Goal: Information Seeking & Learning: Learn about a topic

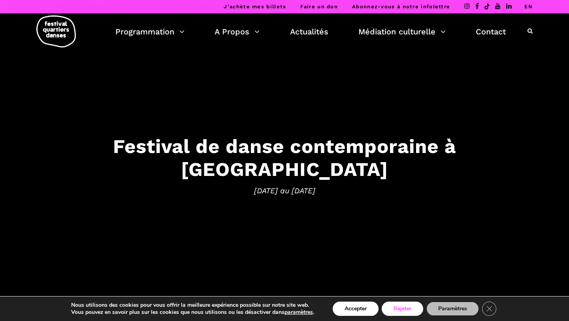
click at [405, 309] on button "Rejeter" at bounding box center [402, 308] width 41 height 14
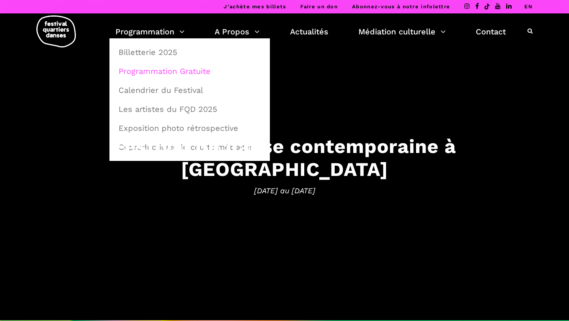
click at [179, 69] on link "Programmation Gratuite" at bounding box center [190, 71] width 152 height 18
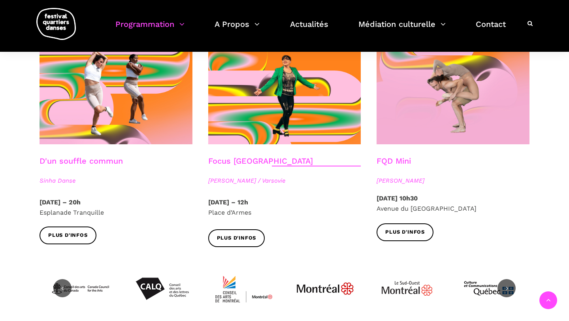
scroll to position [894, 0]
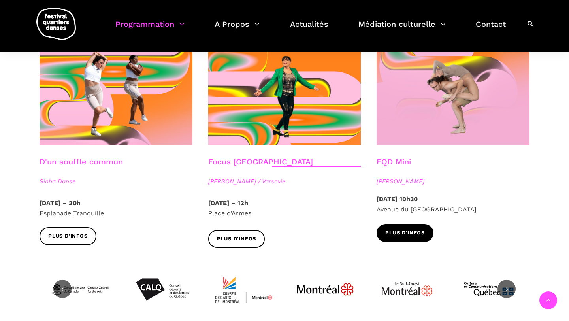
click at [416, 229] on span "Plus d'infos" at bounding box center [405, 233] width 40 height 8
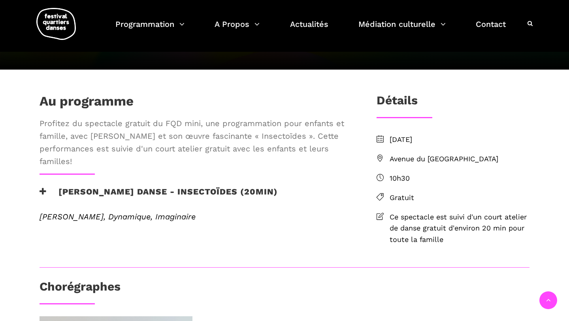
scroll to position [139, 0]
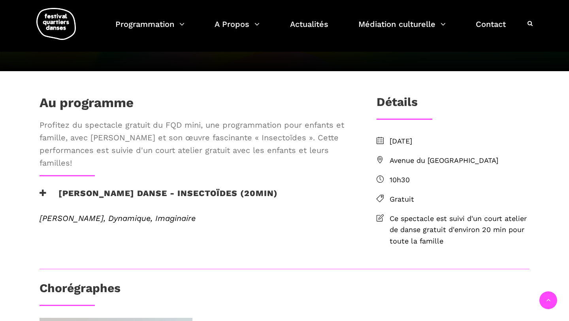
click at [430, 166] on span "Avenue du Musée des Beaux Arts de Montréal" at bounding box center [460, 160] width 140 height 11
click at [458, 166] on span "Avenue du Musée des Beaux Arts de Montréal" at bounding box center [460, 160] width 140 height 11
click at [381, 163] on icon at bounding box center [380, 159] width 7 height 7
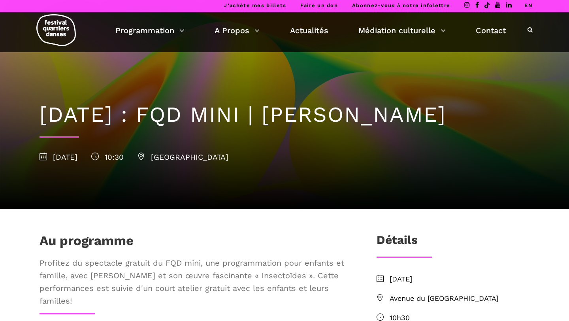
scroll to position [0, 0]
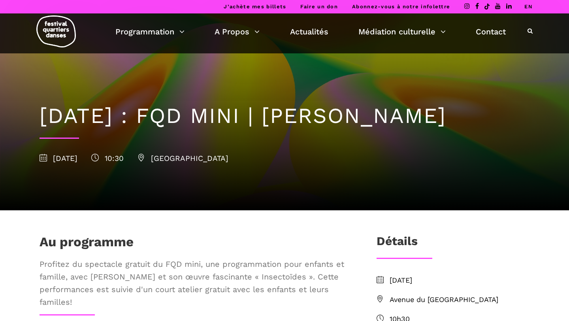
click at [229, 164] on div "13 septembre 2025 10:30 Avenue du Musée des Beaux-Arts de Montréal" at bounding box center [285, 159] width 490 height 12
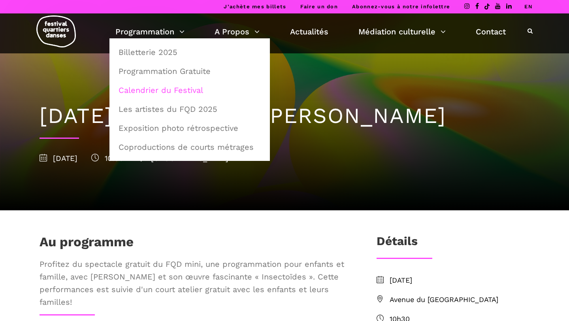
click at [172, 89] on link "Calendrier du Festival" at bounding box center [190, 90] width 152 height 18
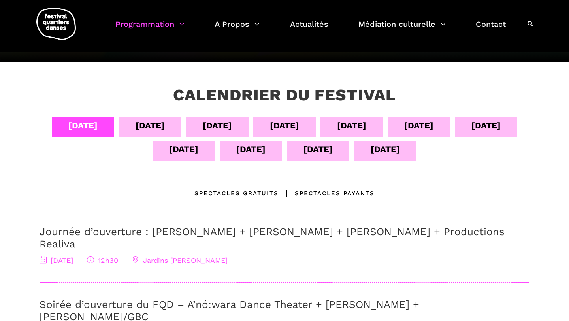
scroll to position [116, 0]
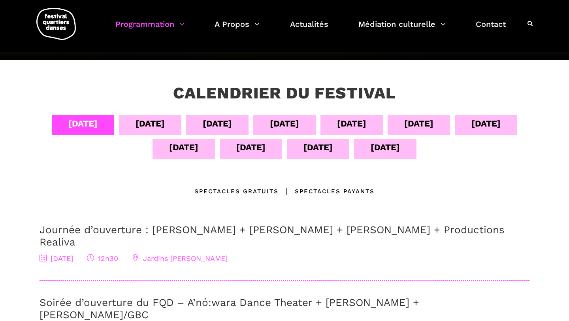
click at [326, 192] on div "Spectacles Payants" at bounding box center [327, 191] width 96 height 9
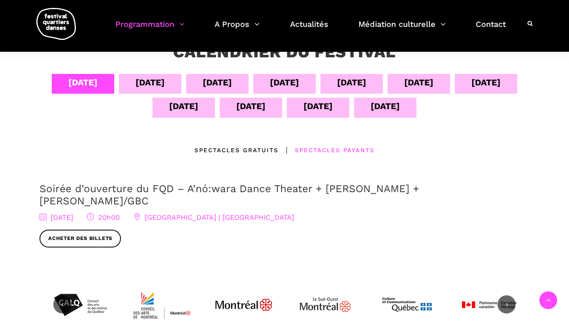
scroll to position [156, 0]
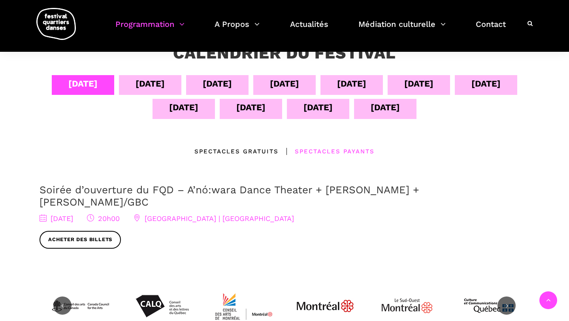
click at [235, 150] on div "Spectacles gratuits" at bounding box center [236, 151] width 84 height 9
